Goal: Obtain resource: Obtain resource

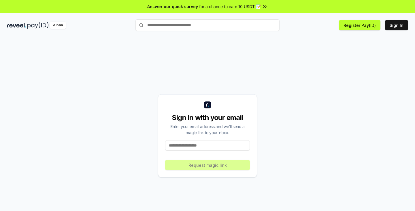
click at [183, 148] on input at bounding box center [207, 145] width 85 height 10
type input "**********"
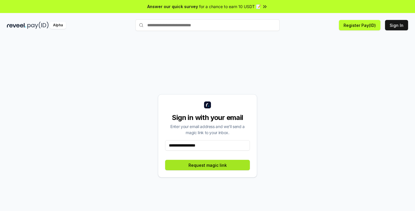
click at [218, 163] on button "Request magic link" at bounding box center [207, 165] width 85 height 10
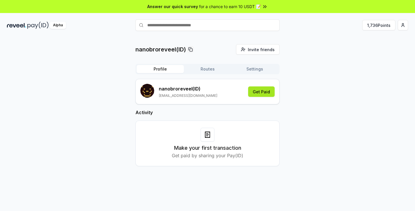
click at [260, 91] on button "Get Paid" at bounding box center [261, 91] width 27 height 10
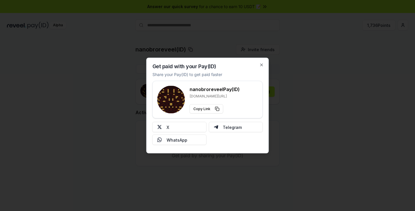
click at [258, 63] on div "Get paid with your Pay(ID) Share your Pay(ID) to get paid faster nanobroreveel …" at bounding box center [208, 105] width 123 height 95
click at [265, 68] on div "Get paid with your Pay(ID) Share your Pay(ID) to get paid faster nanobroreveel …" at bounding box center [208, 105] width 123 height 95
click at [262, 63] on icon "button" at bounding box center [262, 65] width 5 height 5
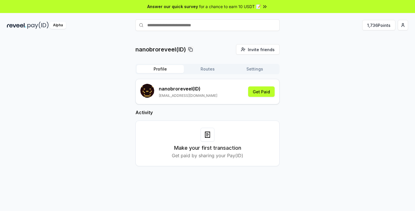
click at [35, 24] on img at bounding box center [37, 25] width 21 height 7
click at [247, 9] on span "for a chance to earn 10 USDT 📝" at bounding box center [230, 6] width 62 height 6
